Goal: Navigation & Orientation: Find specific page/section

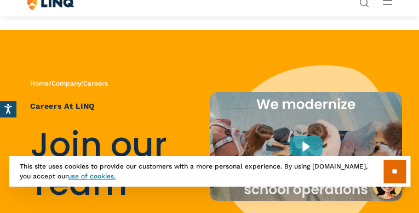
scroll to position [5018, 0]
